Goal: Task Accomplishment & Management: Use online tool/utility

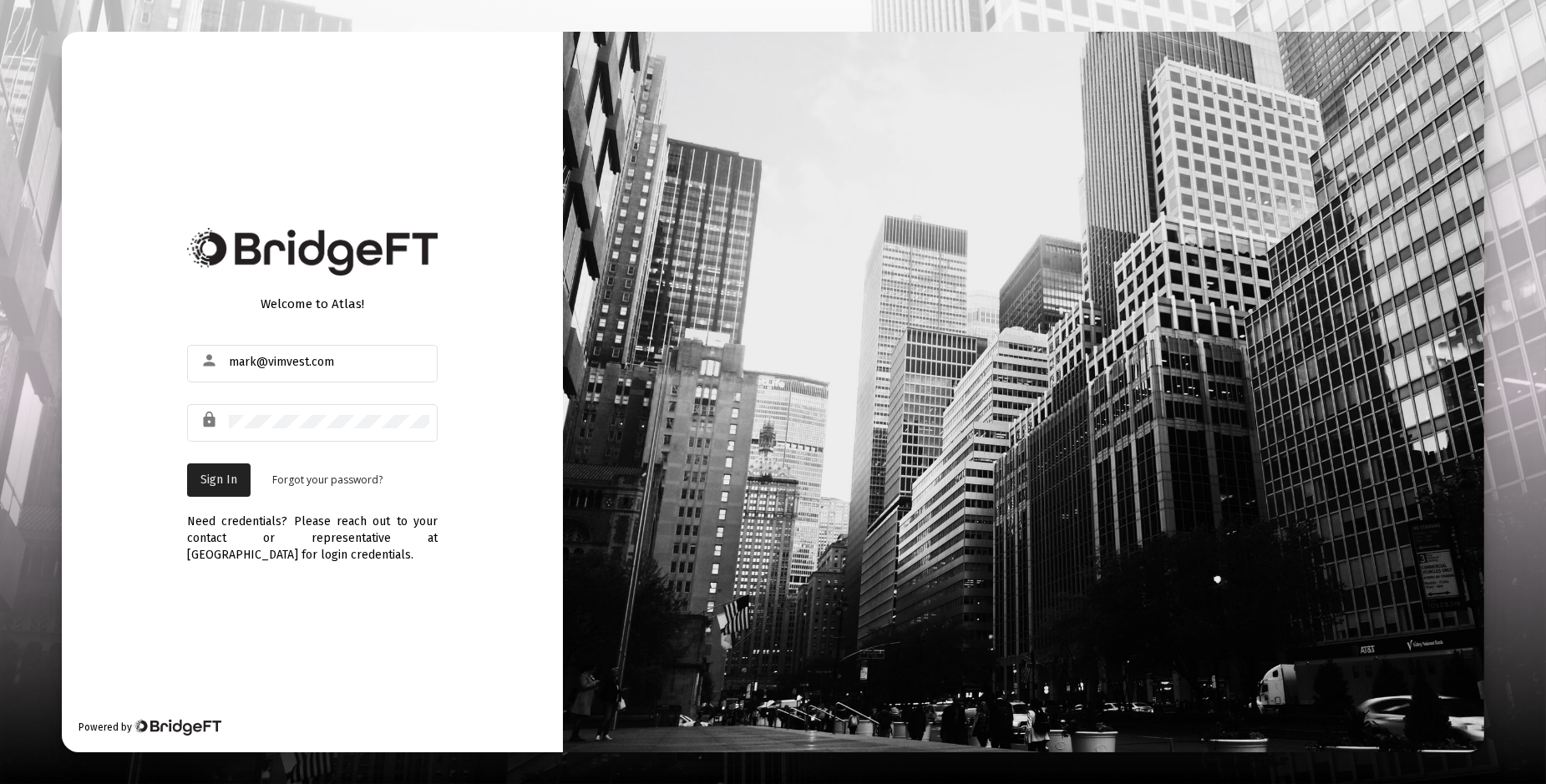
click at [226, 476] on span "Sign In" at bounding box center [218, 480] width 37 height 15
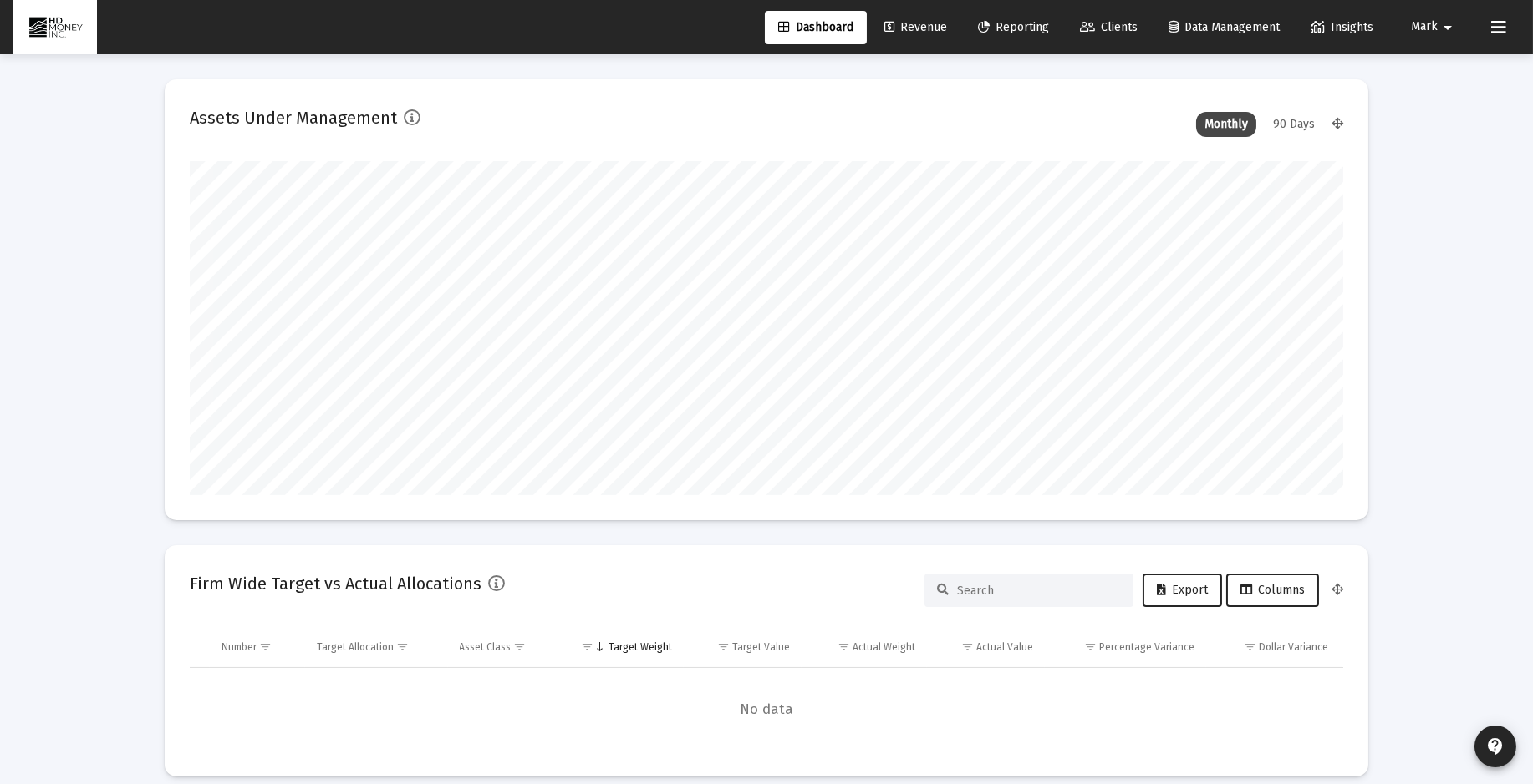
scroll to position [334, 620]
click at [924, 24] on span "Revenue" at bounding box center [915, 27] width 62 height 15
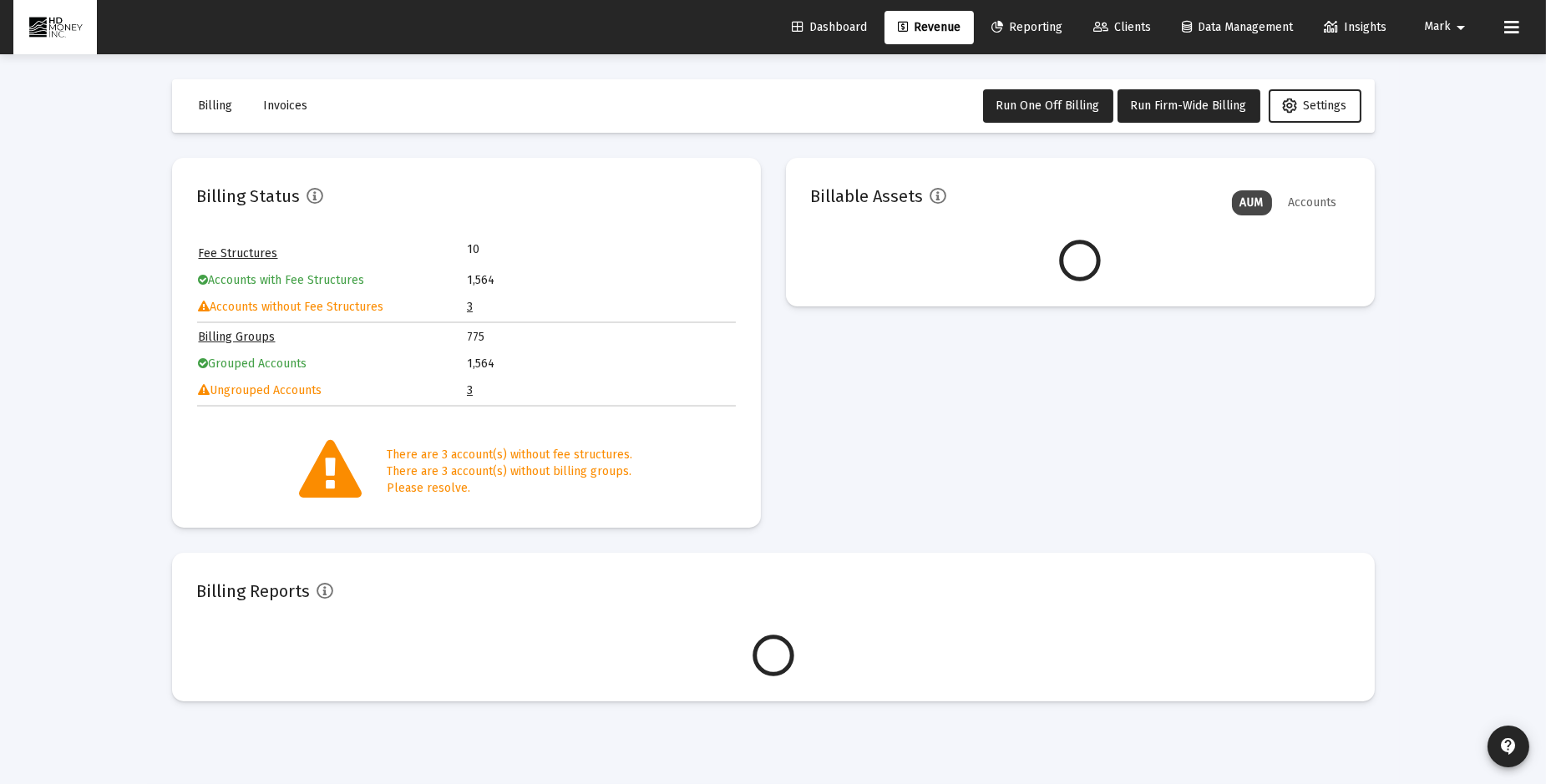
click at [468, 386] on link "3" at bounding box center [469, 390] width 6 height 15
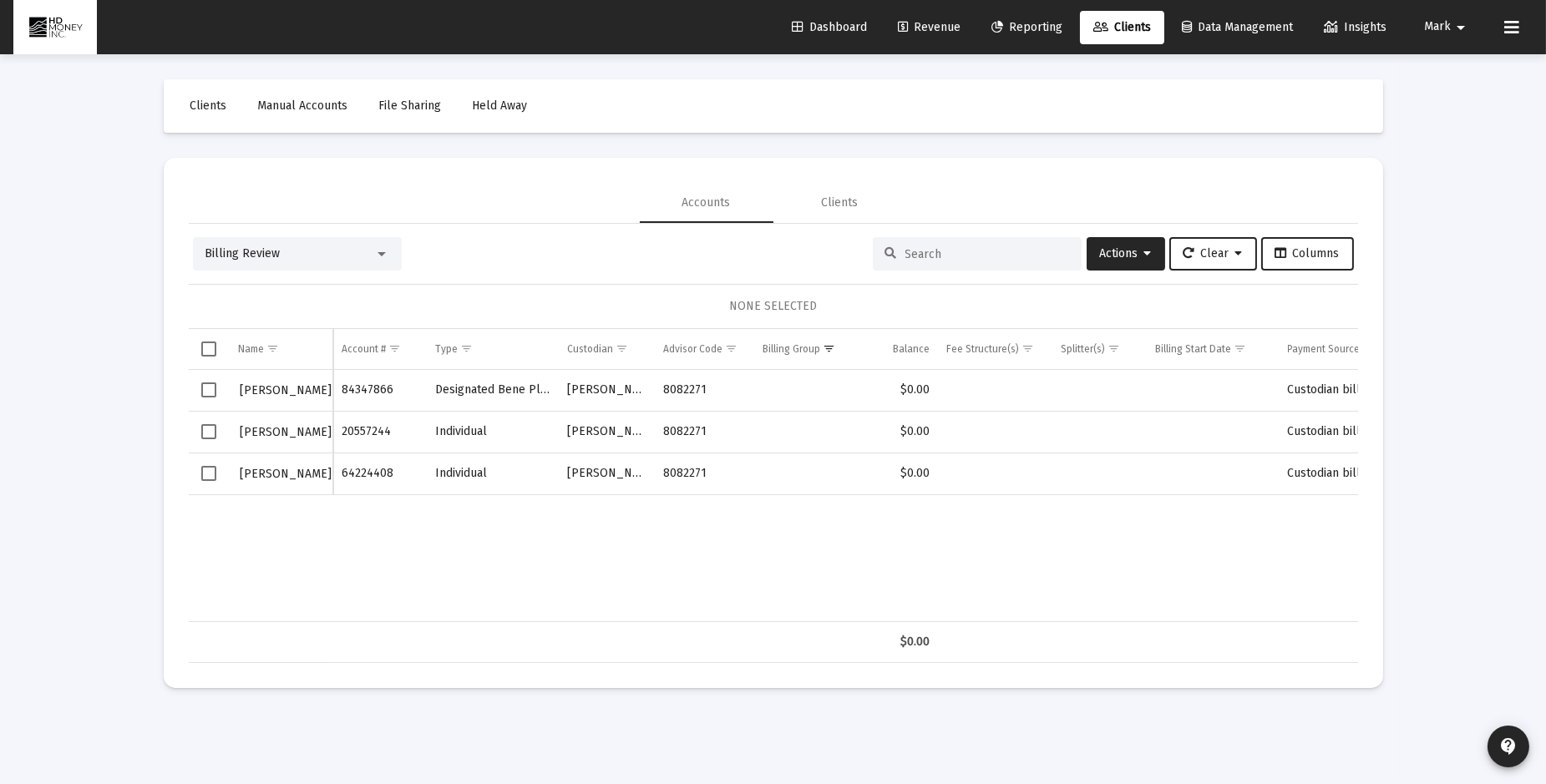
click at [806, 26] on span "Dashboard" at bounding box center [829, 27] width 75 height 15
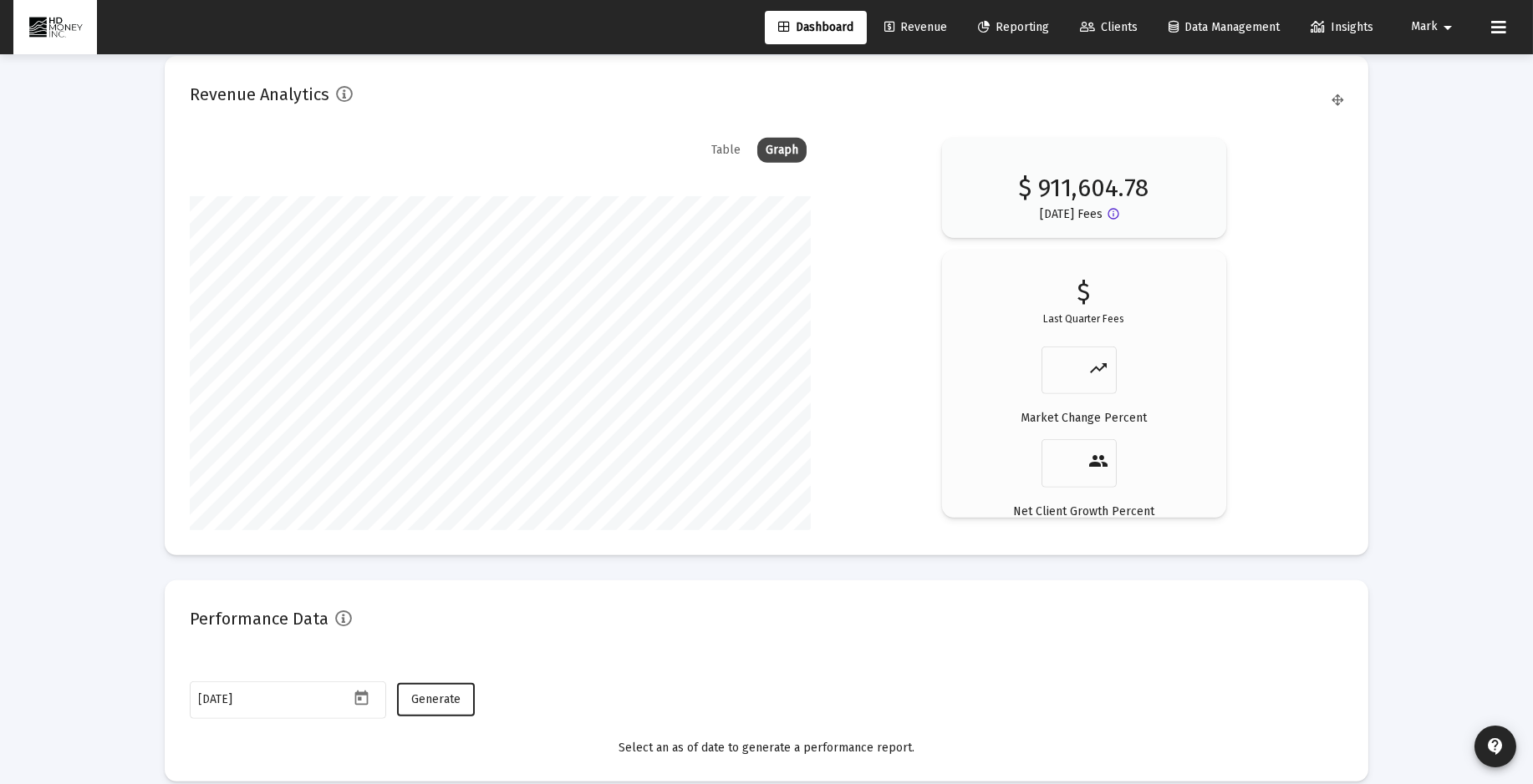
scroll to position [2498, 0]
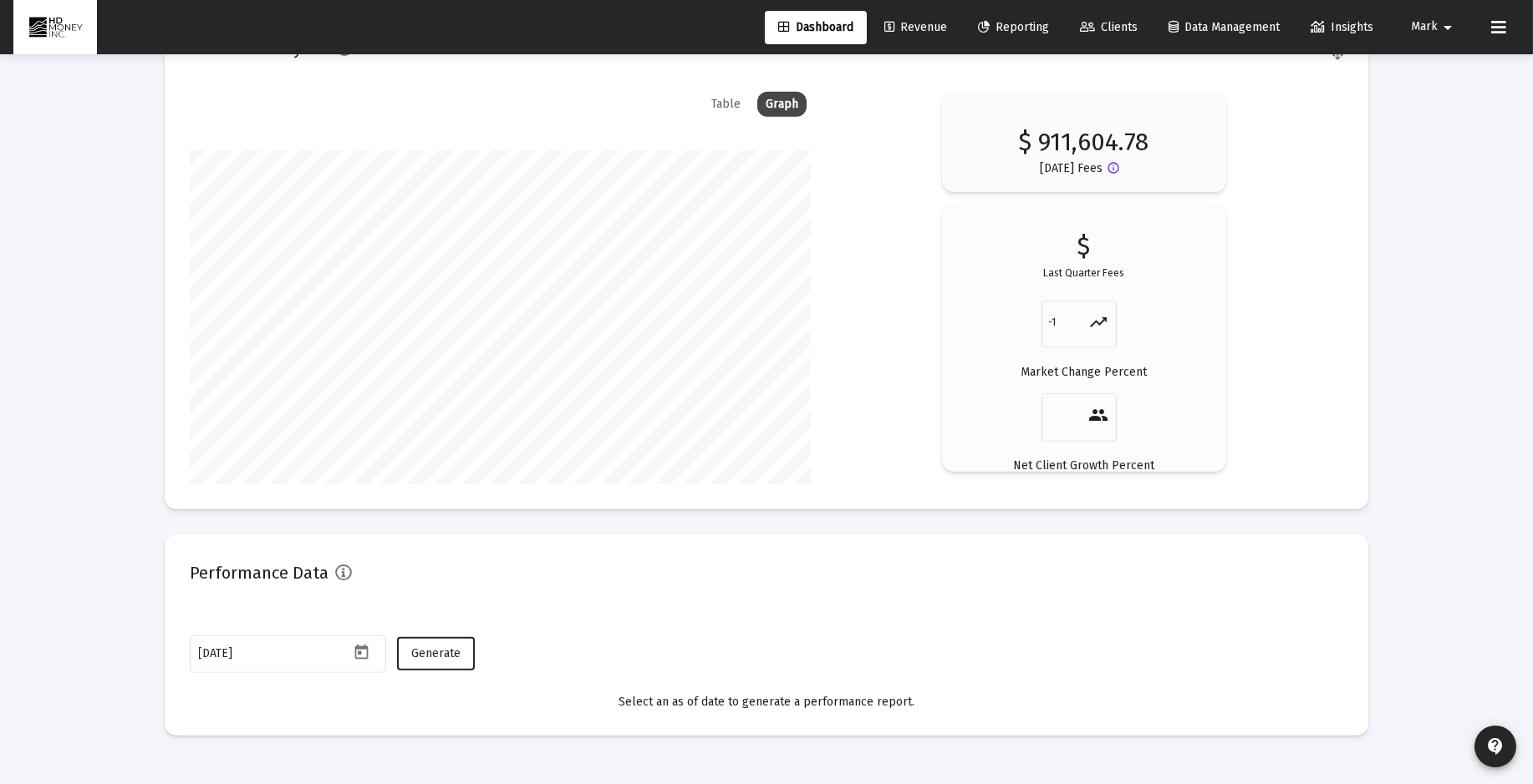
click at [1081, 324] on input "-1" at bounding box center [1068, 322] width 40 height 23
click at [1080, 318] on input "0" at bounding box center [1068, 322] width 40 height 23
click at [1080, 325] on input "-1" at bounding box center [1068, 322] width 40 height 23
click at [1080, 323] on input "-2" at bounding box center [1068, 322] width 40 height 23
click at [1079, 317] on input "-1" at bounding box center [1068, 322] width 40 height 23
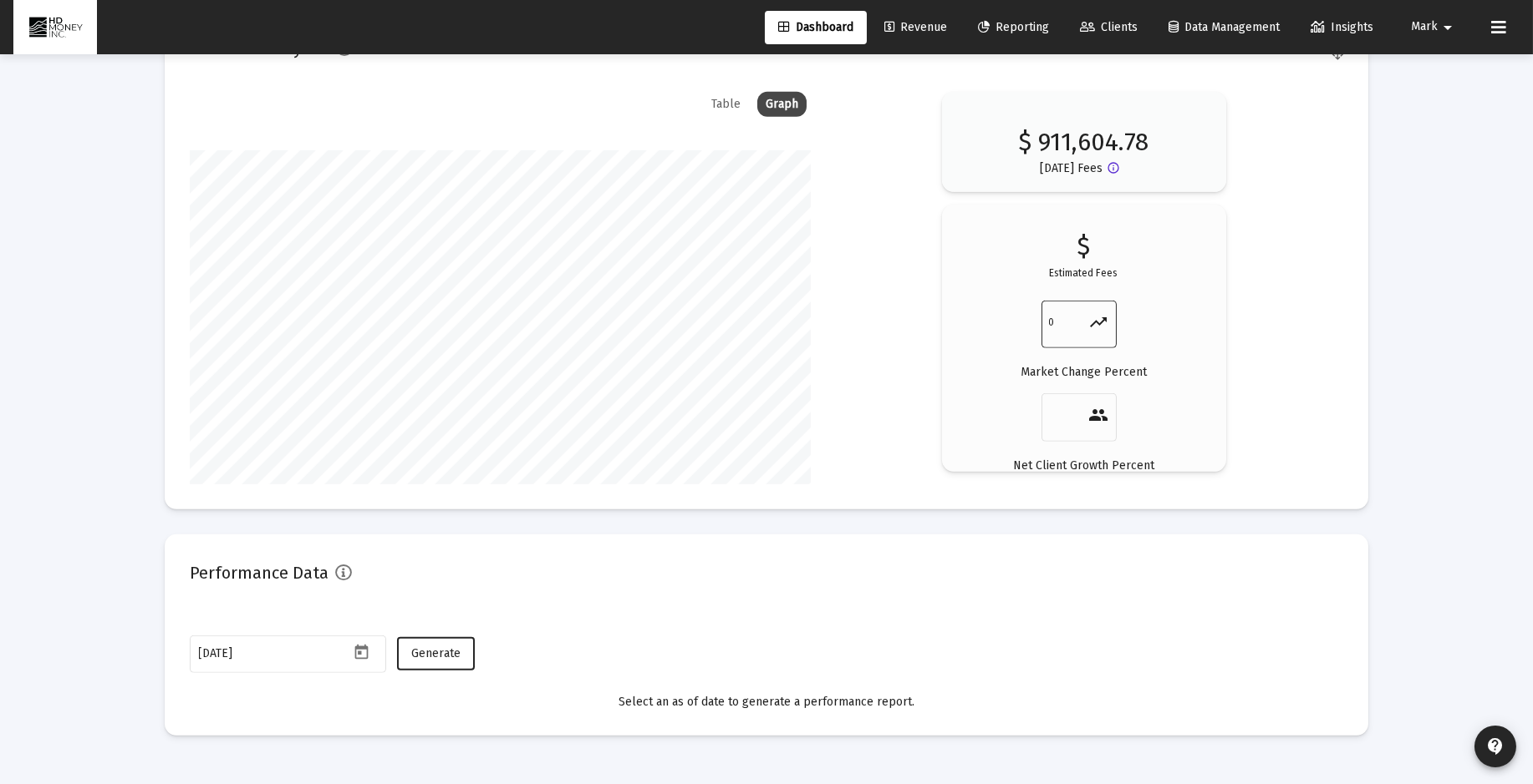
type input "0"
click at [1079, 317] on input "0" at bounding box center [1068, 322] width 40 height 23
click at [1096, 320] on mat-icon "trending_up" at bounding box center [1098, 321] width 20 height 20
click at [1065, 375] on p "Market Change Percent" at bounding box center [1084, 373] width 127 height 17
click at [439, 652] on span "Generate" at bounding box center [436, 653] width 50 height 15
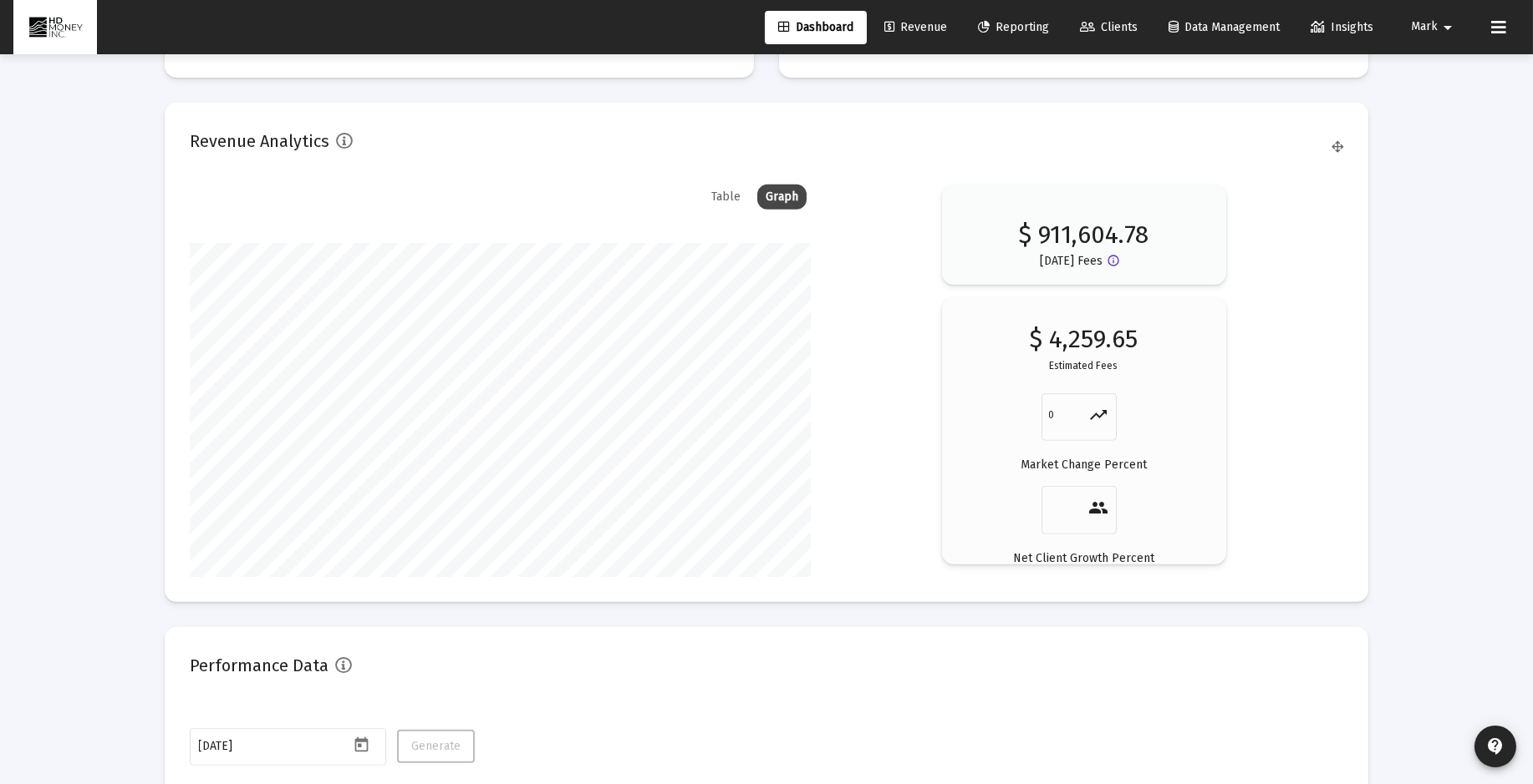
scroll to position [2541, 0]
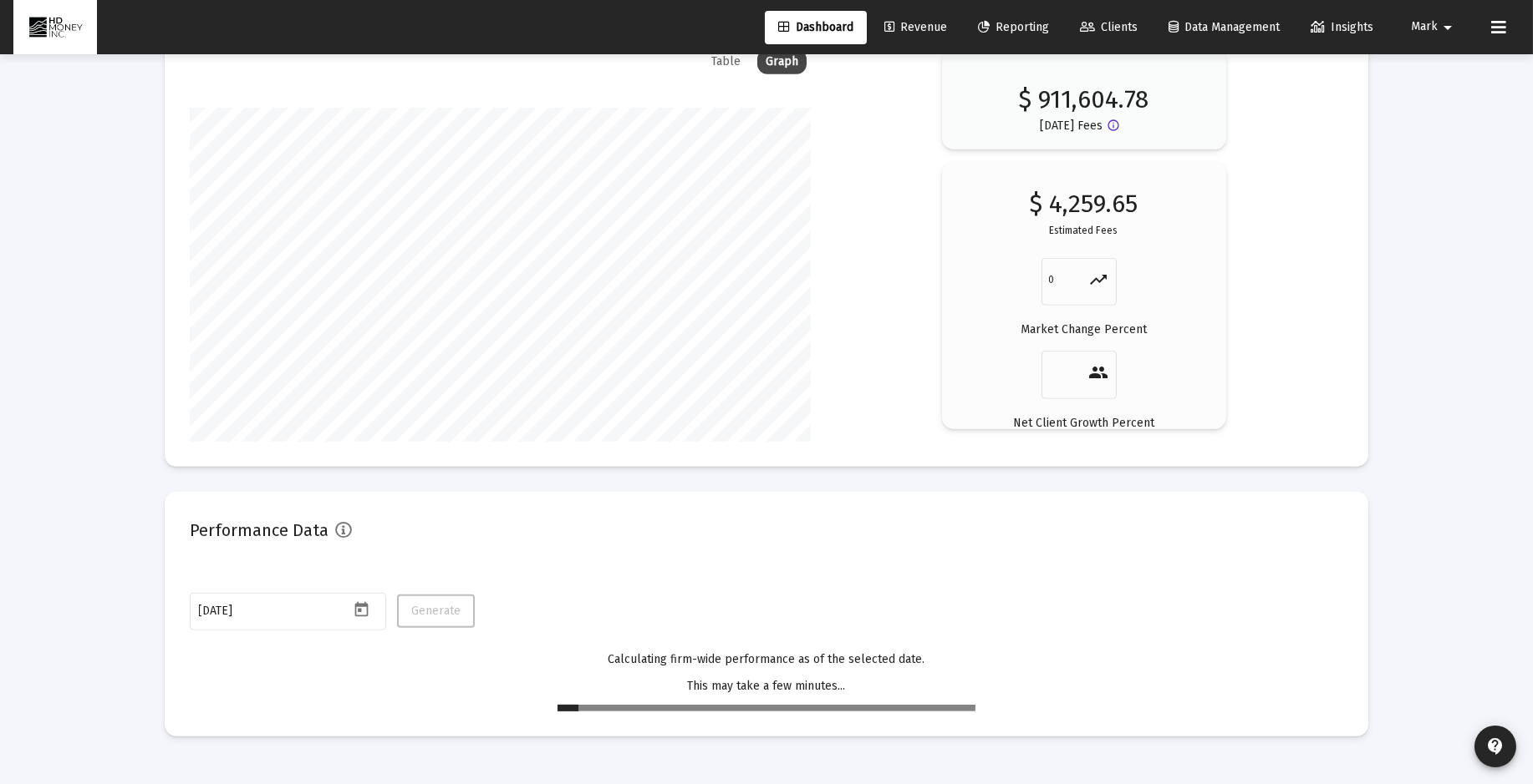
click at [867, 663] on p "Calculating firm-wide performance as of the selected date." at bounding box center [766, 660] width 417 height 17
click at [1093, 369] on mat-icon "people" at bounding box center [1098, 372] width 20 height 20
click at [1081, 367] on input "1" at bounding box center [1068, 373] width 40 height 23
click at [1081, 367] on input "2" at bounding box center [1068, 373] width 40 height 23
click at [1081, 367] on input "3" at bounding box center [1068, 373] width 40 height 23
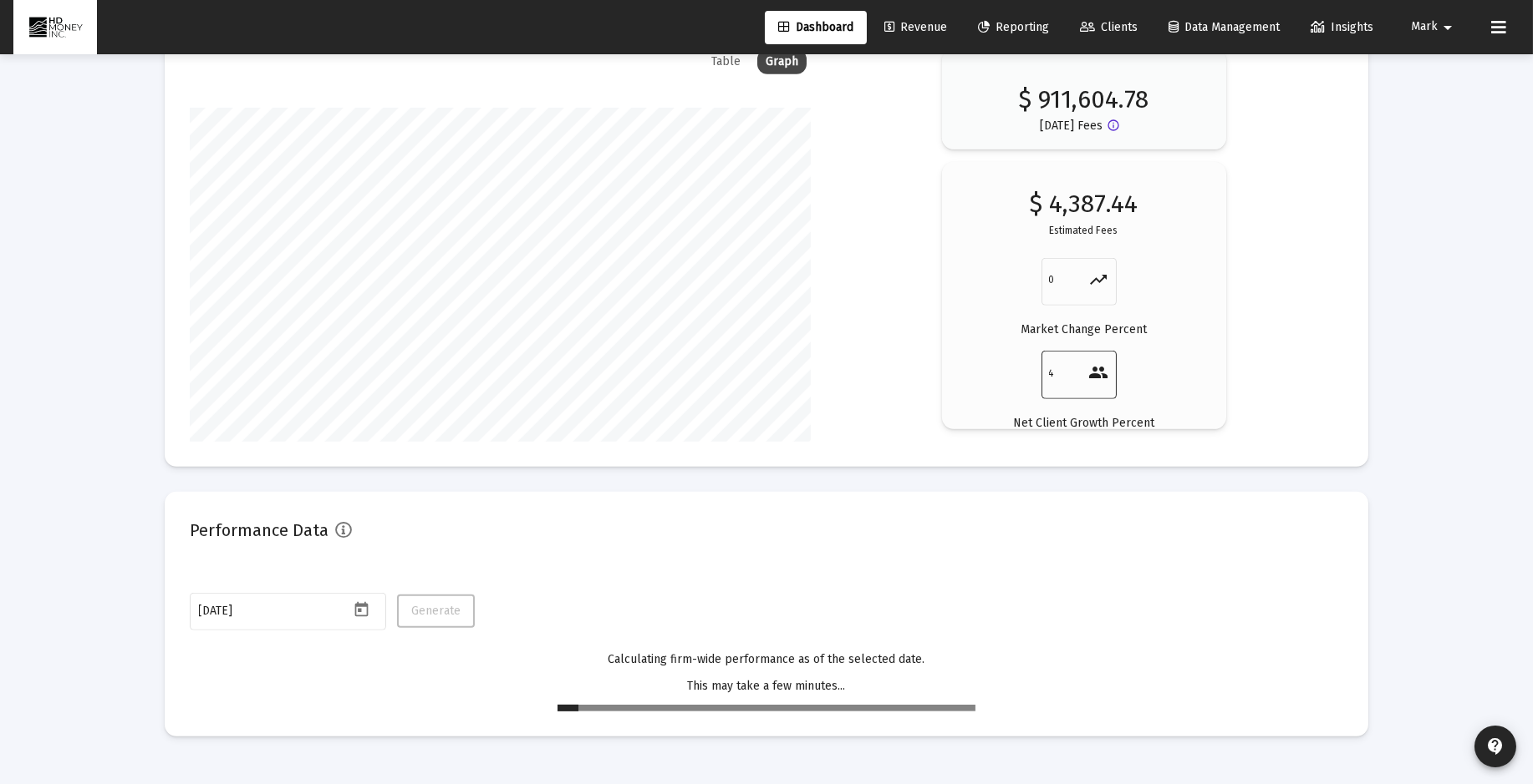
click at [1081, 367] on input "4" at bounding box center [1068, 373] width 40 height 23
type input "5"
click at [1081, 367] on input "5" at bounding box center [1068, 373] width 40 height 23
click at [1080, 275] on input "1" at bounding box center [1068, 280] width 40 height 23
click at [1080, 275] on input "2" at bounding box center [1068, 280] width 40 height 23
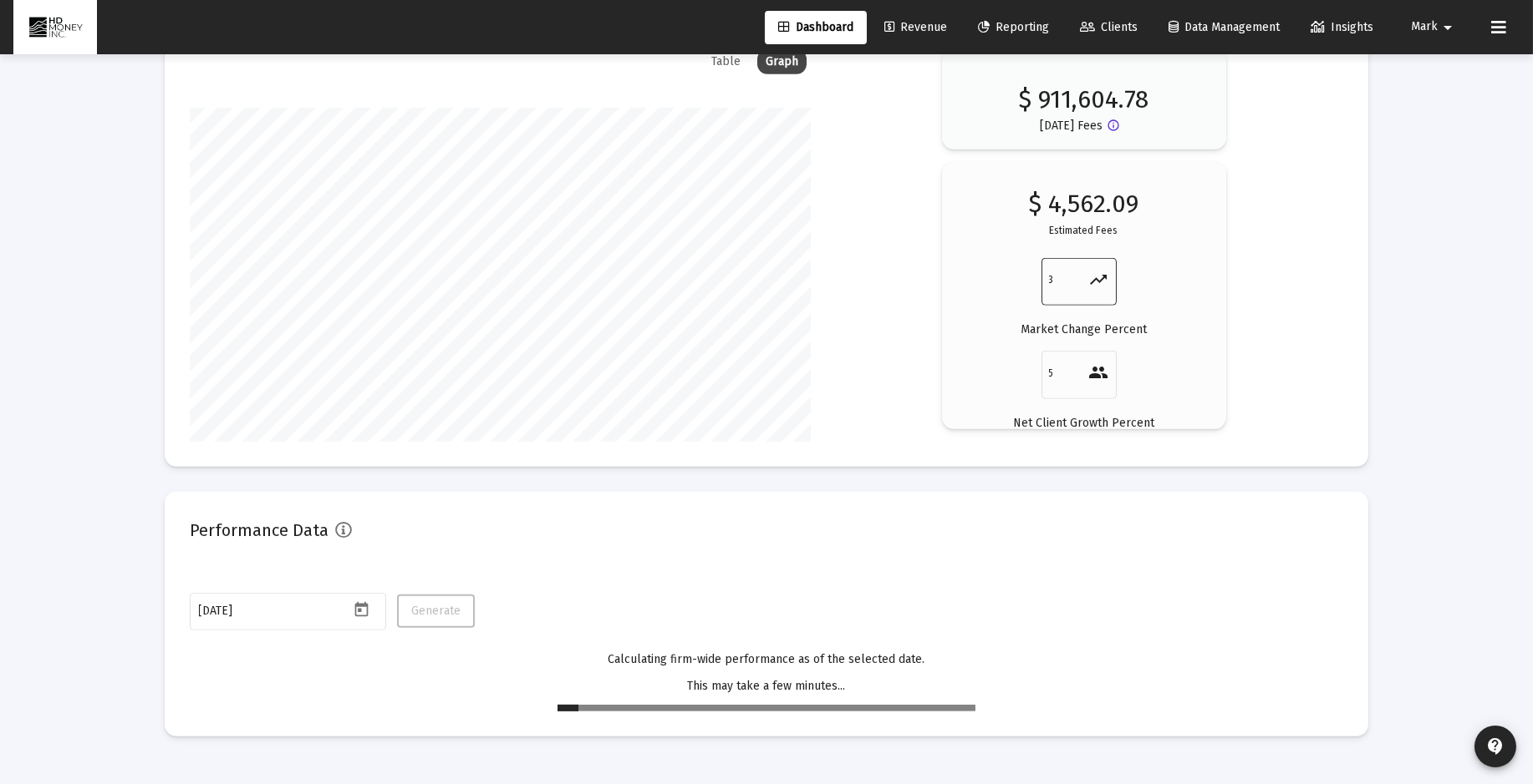
click at [1080, 275] on input "3" at bounding box center [1068, 280] width 40 height 23
click at [1080, 275] on input "4" at bounding box center [1068, 280] width 40 height 23
click at [1080, 279] on input "3" at bounding box center [1068, 280] width 40 height 23
click at [1080, 279] on input "2" at bounding box center [1068, 280] width 40 height 23
type input "1"
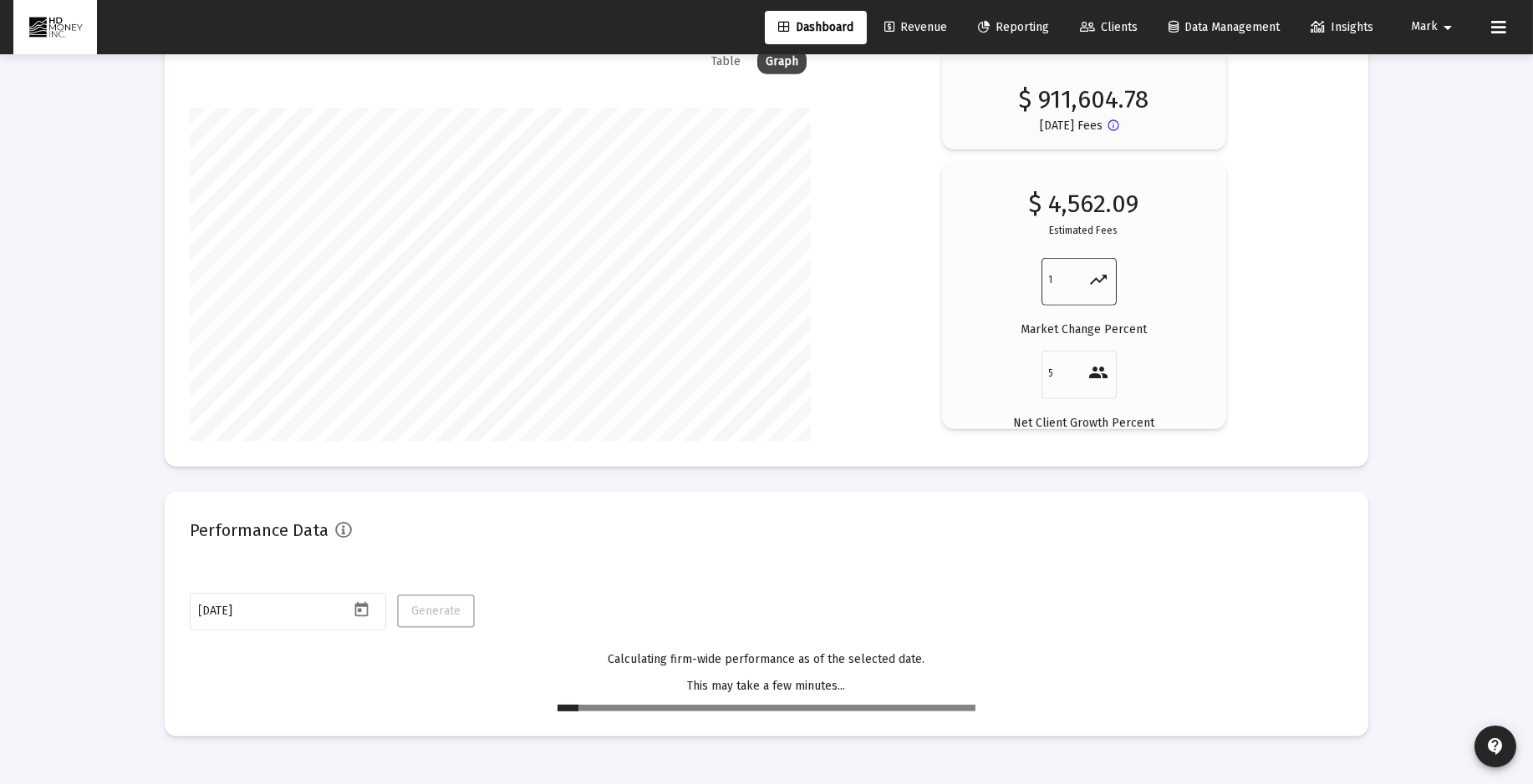
click at [1080, 279] on input "1" at bounding box center [1068, 280] width 40 height 23
click at [1080, 369] on input "6" at bounding box center [1068, 373] width 40 height 23
click at [1080, 369] on input "7" at bounding box center [1068, 373] width 40 height 23
type input "8"
click at [1080, 369] on input "8" at bounding box center [1068, 373] width 40 height 23
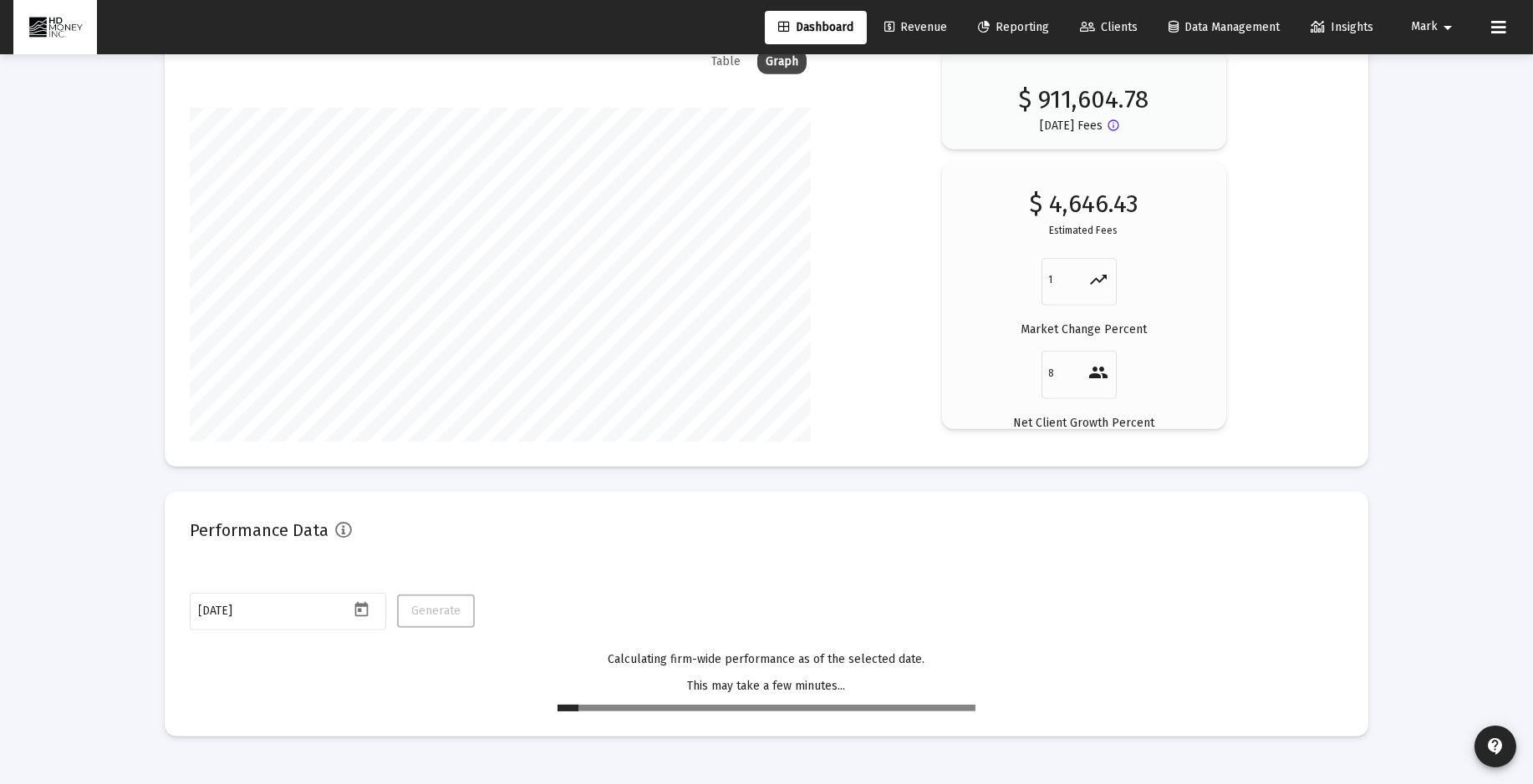
click at [585, 705] on div at bounding box center [766, 709] width 417 height 7
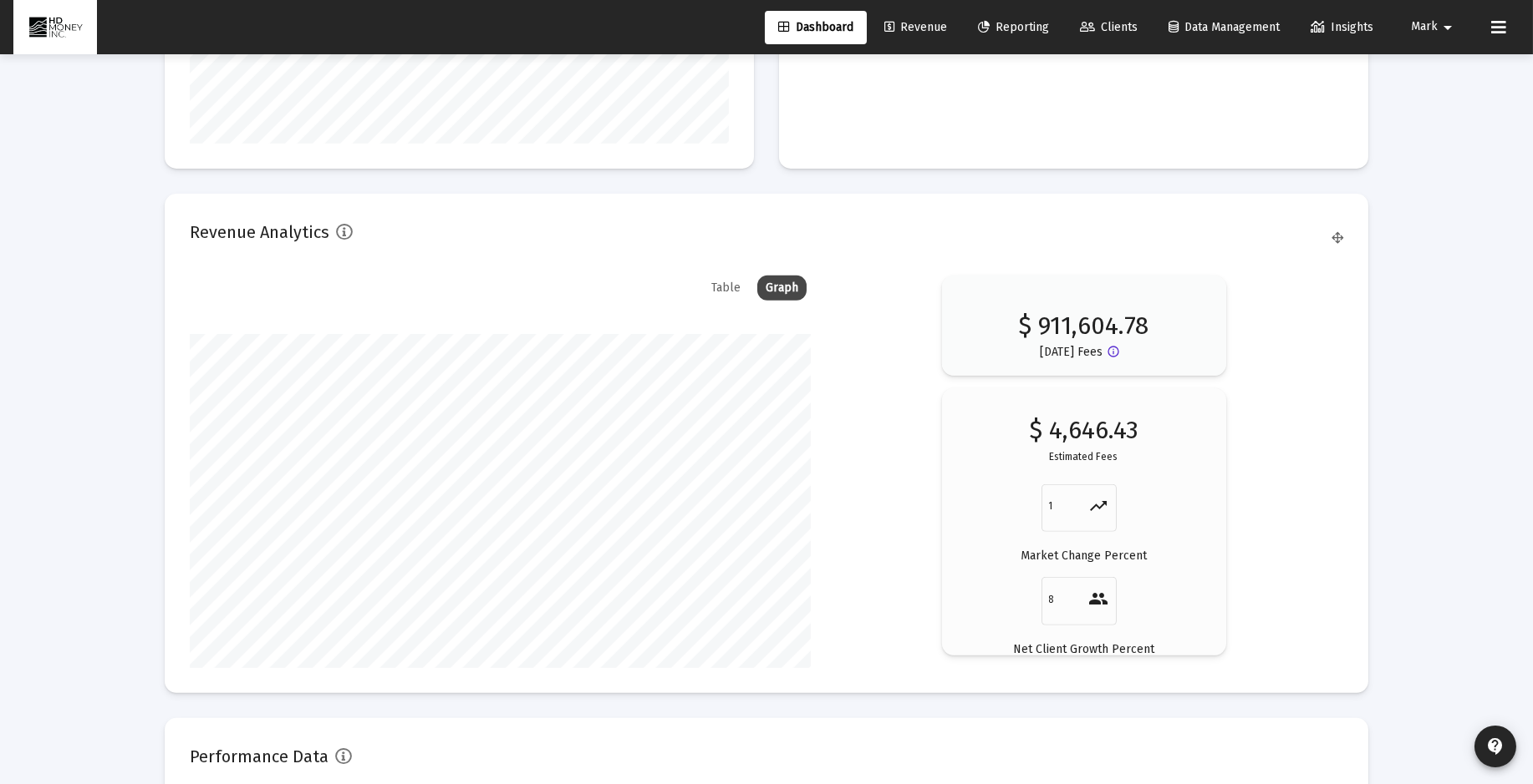
scroll to position [2498, 0]
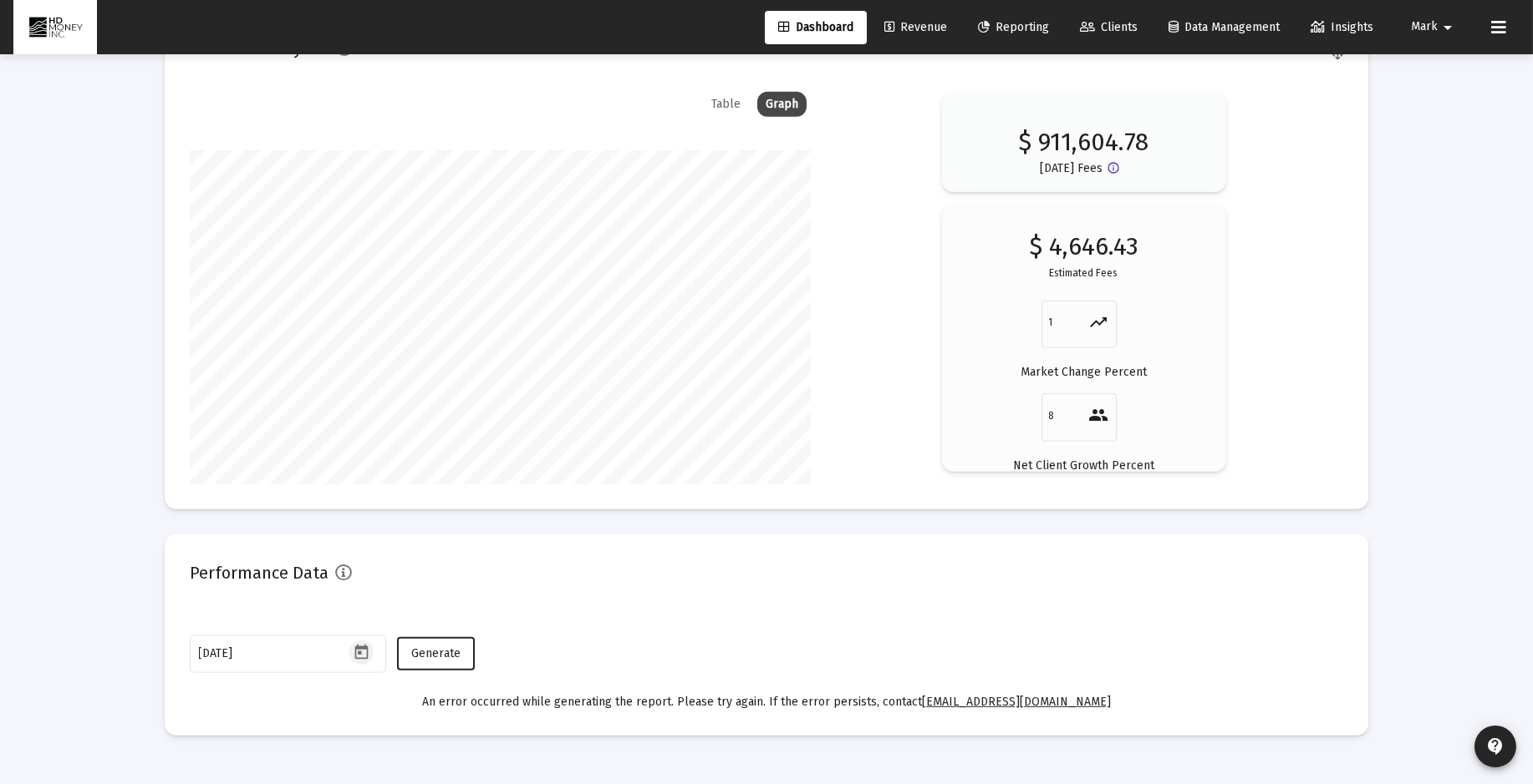
click at [361, 649] on icon "Open calendar" at bounding box center [361, 652] width 18 height 18
click at [382, 443] on div "1" at bounding box center [380, 446] width 30 height 30
type input "[DATE]"
click at [439, 648] on span "Generate" at bounding box center [436, 653] width 50 height 15
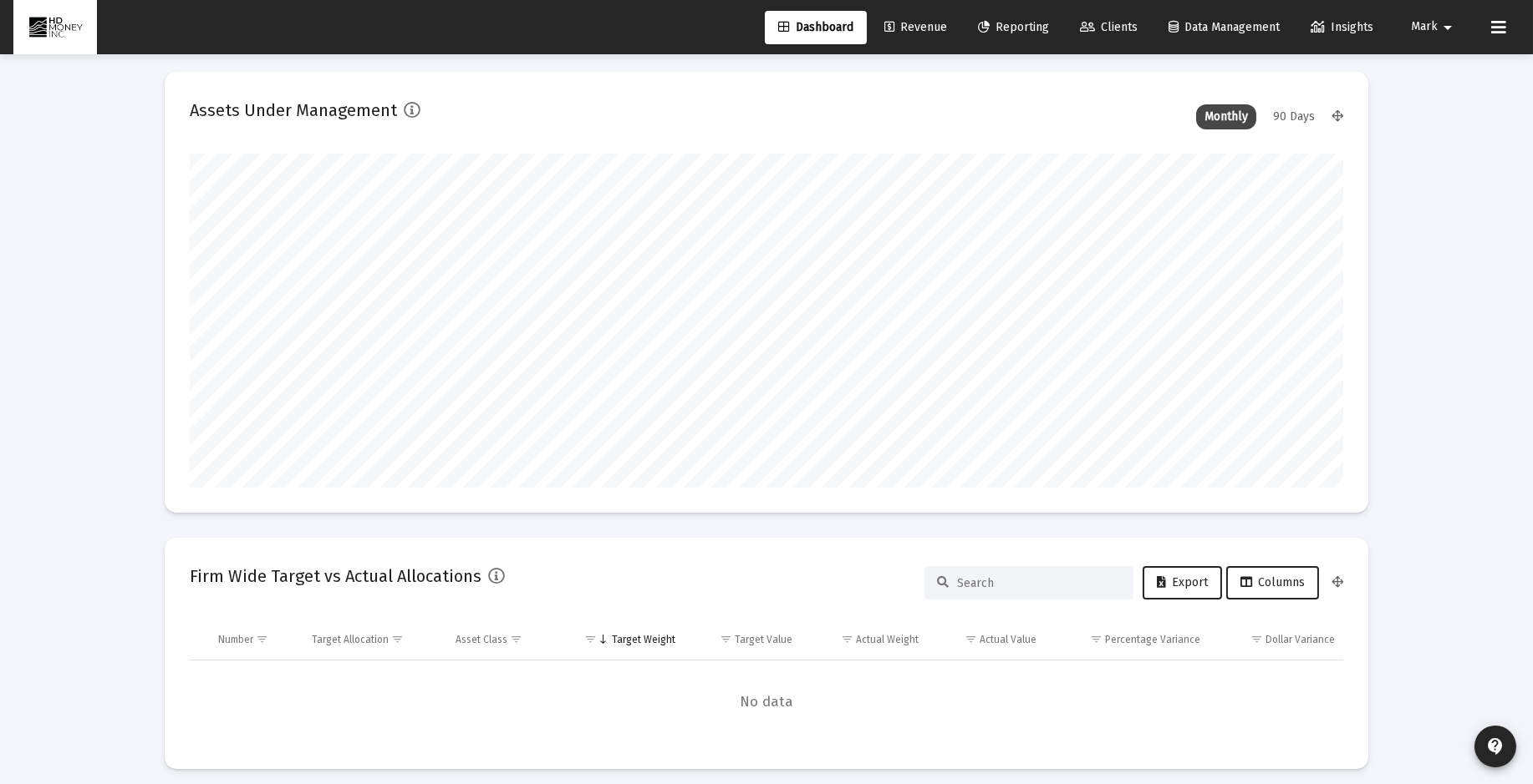
scroll to position [0, 0]
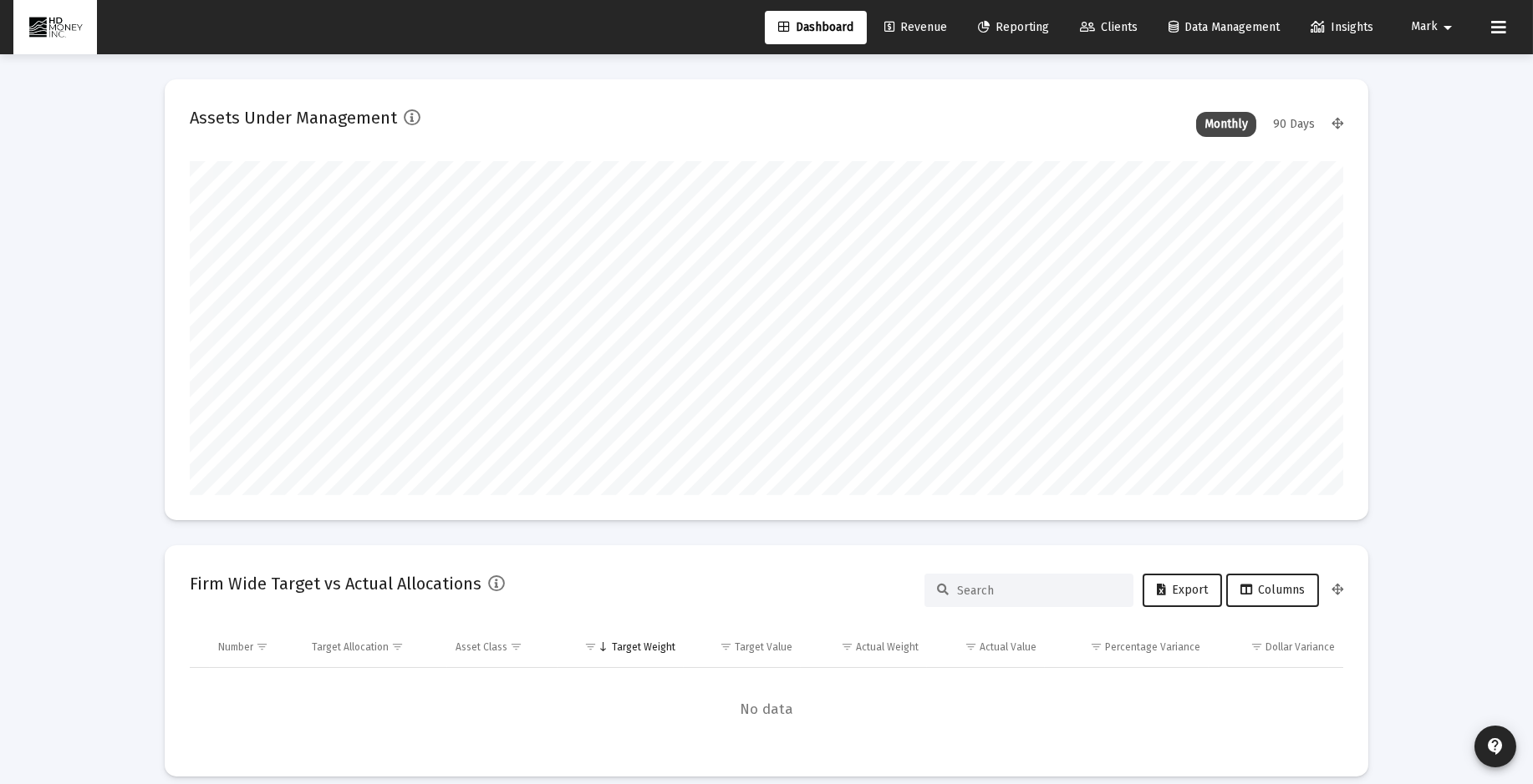
drag, startPoint x: 912, startPoint y: 25, endPoint x: 920, endPoint y: 29, distance: 8.9
click at [912, 25] on span "Revenue" at bounding box center [915, 27] width 62 height 15
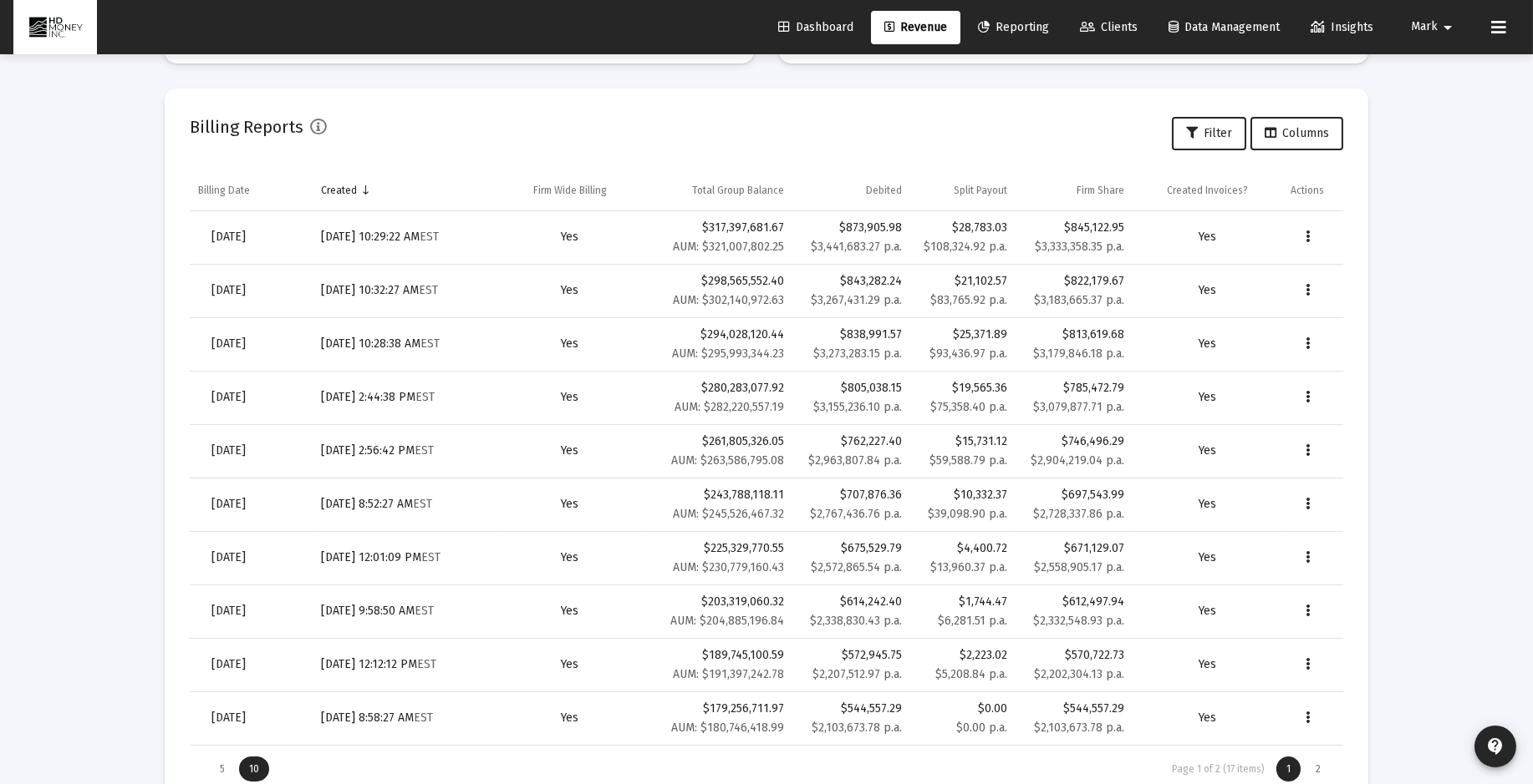
scroll to position [590, 0]
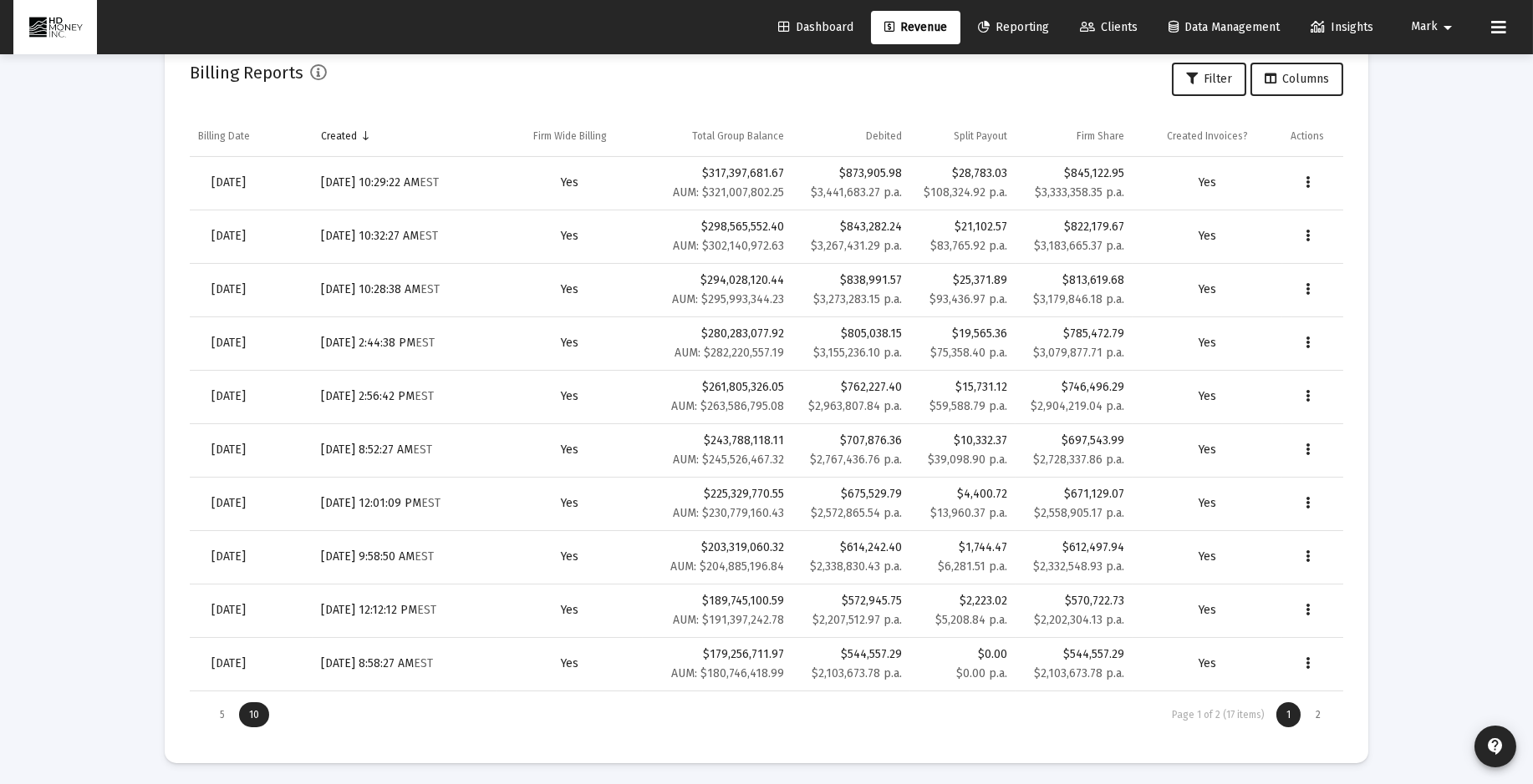
click at [1320, 708] on div "2" at bounding box center [1317, 715] width 25 height 25
